Goal: Use online tool/utility: Use online tool/utility

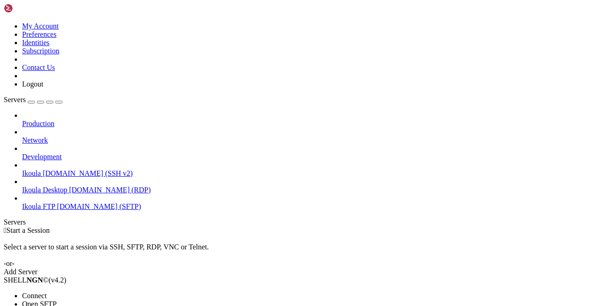
click at [47, 292] on span "Connect" at bounding box center [34, 296] width 24 height 8
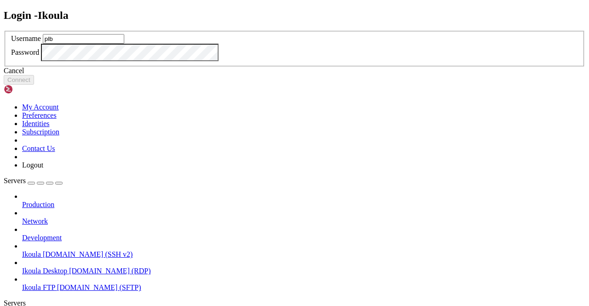
type input "plb"
click button "Connect" at bounding box center [19, 80] width 30 height 10
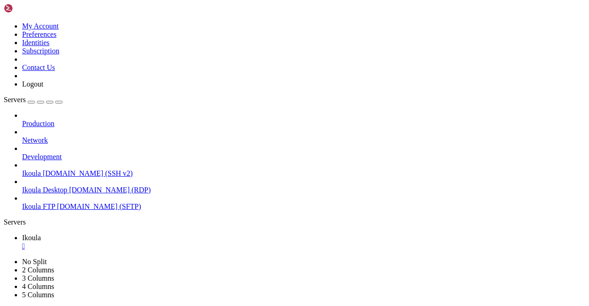
scroll to position [243, 0]
drag, startPoint x: 43, startPoint y: 638, endPoint x: 254, endPoint y: 636, distance: 211.4
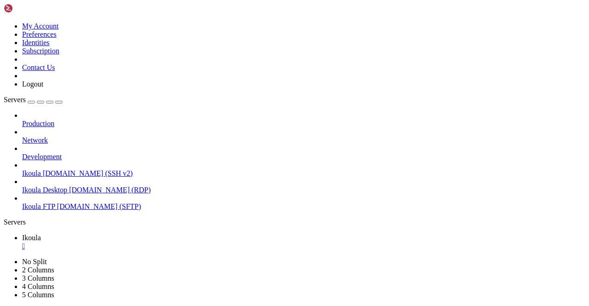
drag, startPoint x: 46, startPoint y: 639, endPoint x: 254, endPoint y: 638, distance: 208.1
drag, startPoint x: 22, startPoint y: 476, endPoint x: 304, endPoint y: 566, distance: 296.5
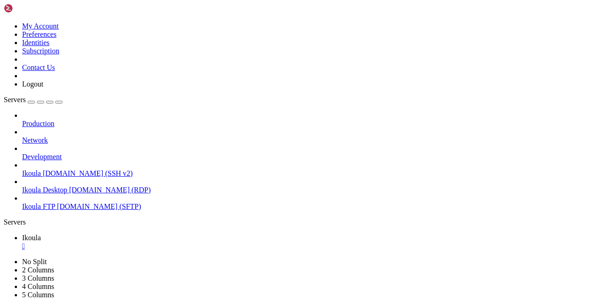
scroll to position [830, 0]
drag, startPoint x: 25, startPoint y: 547, endPoint x: 308, endPoint y: 596, distance: 287.0
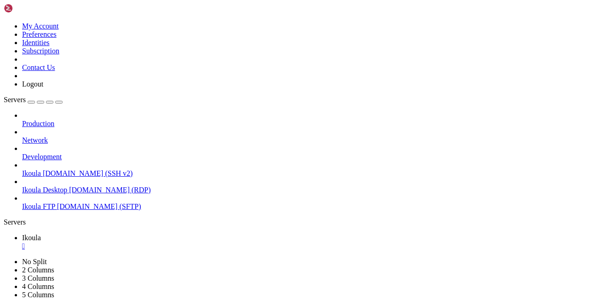
scroll to position [1041, 0]
drag, startPoint x: 9, startPoint y: 544, endPoint x: 299, endPoint y: 591, distance: 294.3
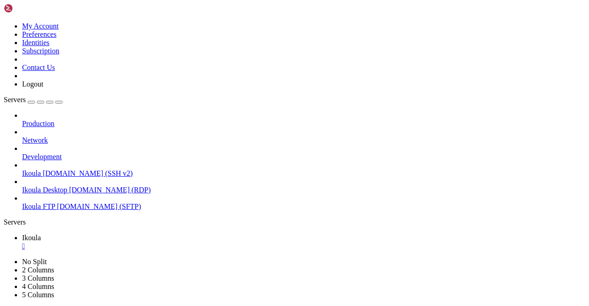
scroll to position [1299, 0]
drag, startPoint x: 47, startPoint y: 638, endPoint x: 197, endPoint y: 625, distance: 150.7
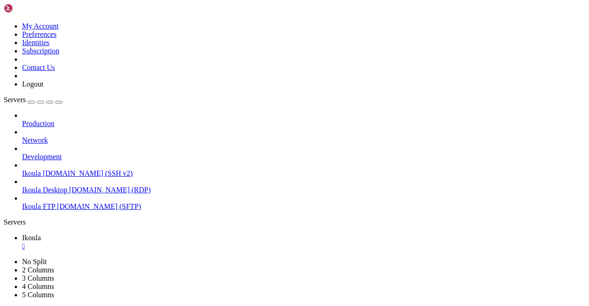
drag, startPoint x: 27, startPoint y: 516, endPoint x: 286, endPoint y: 566, distance: 264.1
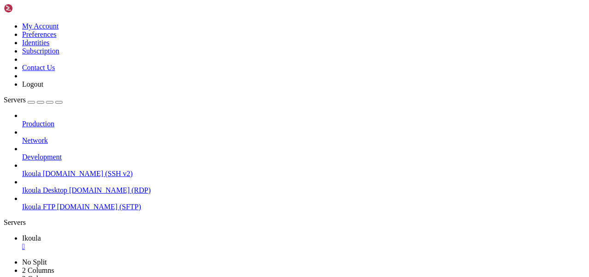
scroll to position [1605, 0]
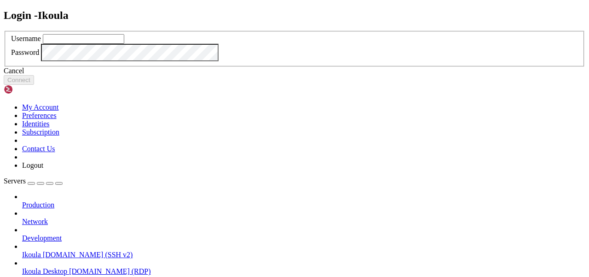
click at [124, 44] on input "text" at bounding box center [83, 39] width 81 height 10
type input "plb"
click button "Connect" at bounding box center [19, 80] width 30 height 10
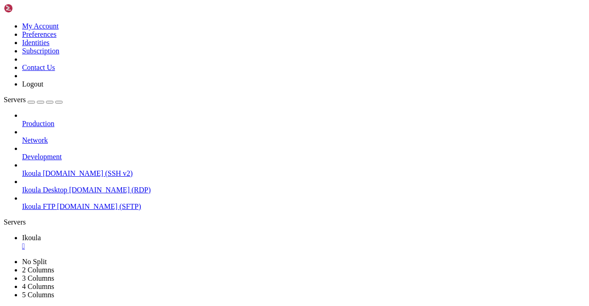
scroll to position [1581, 0]
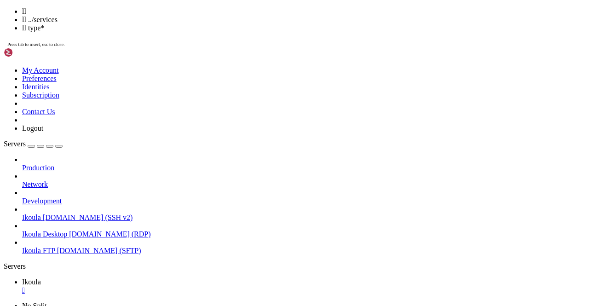
scroll to position [1738, 0]
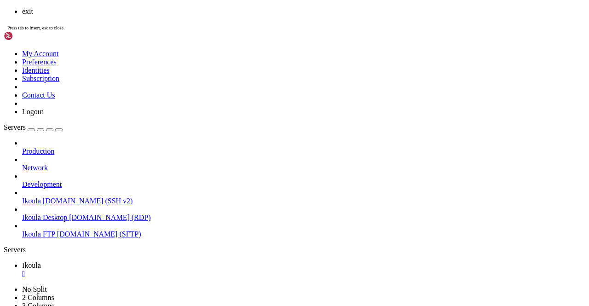
scroll to position [1519, 0]
